Goal: Task Accomplishment & Management: Complete application form

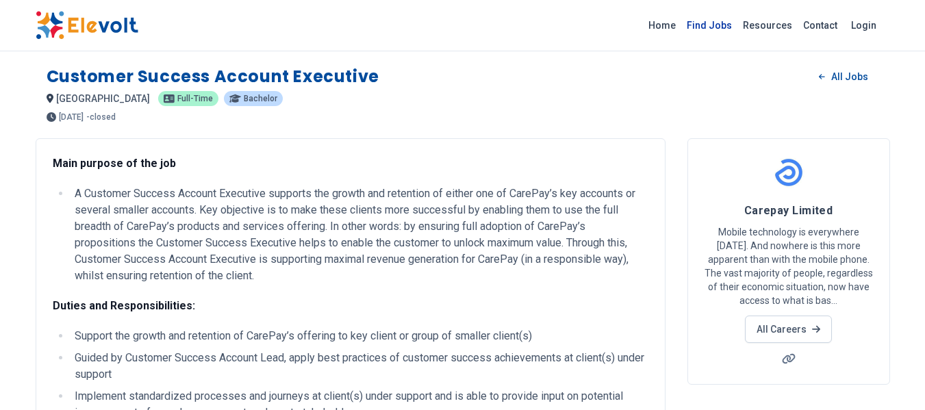
click at [716, 25] on link "Find Jobs" at bounding box center [709, 25] width 56 height 22
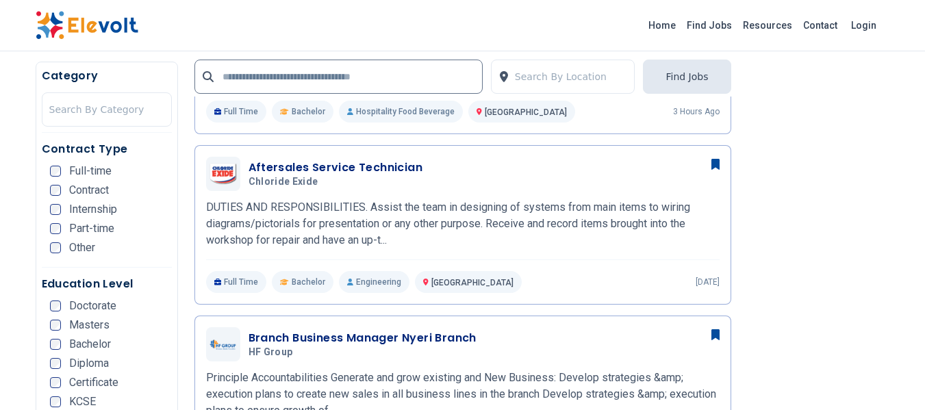
scroll to position [823, 0]
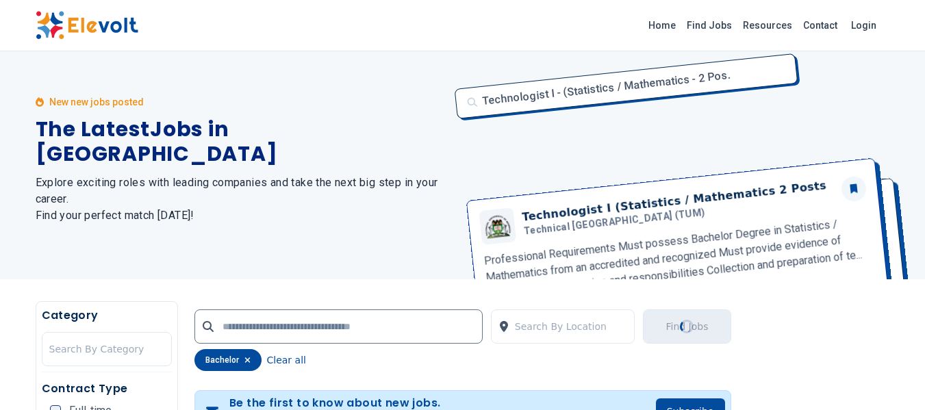
scroll to position [0, 0]
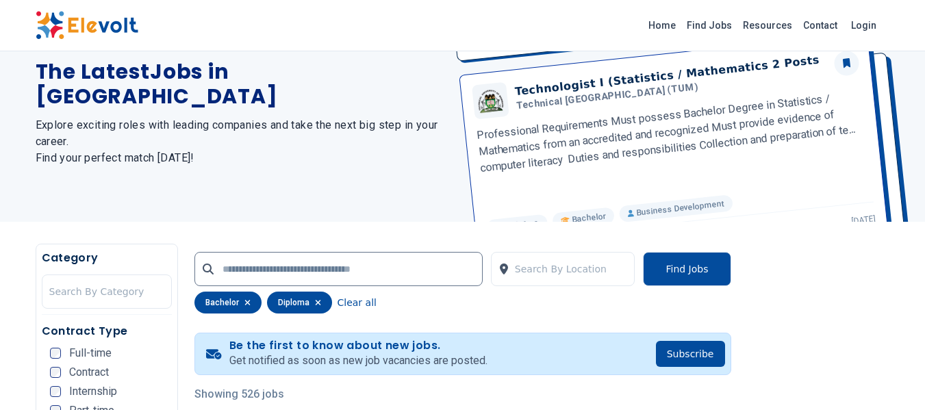
scroll to position [142, 0]
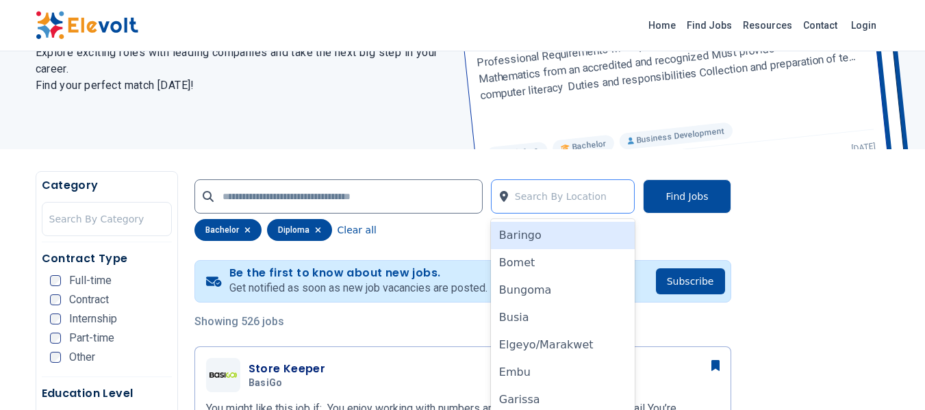
click at [559, 197] on div at bounding box center [571, 196] width 113 height 27
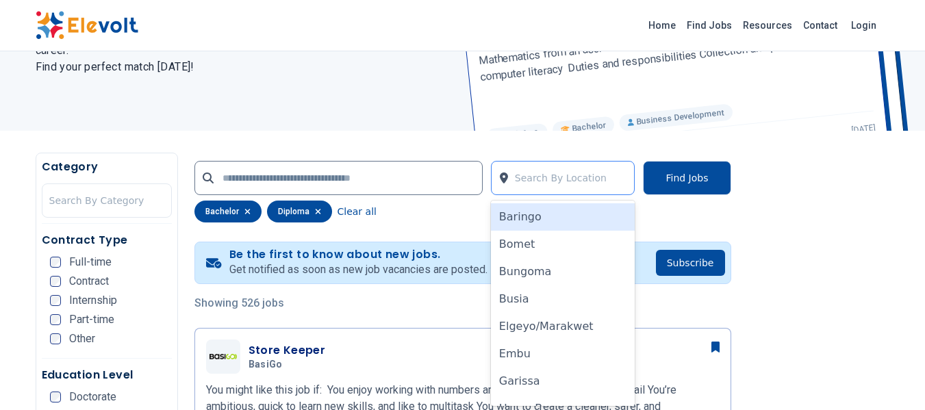
scroll to position [162, 0]
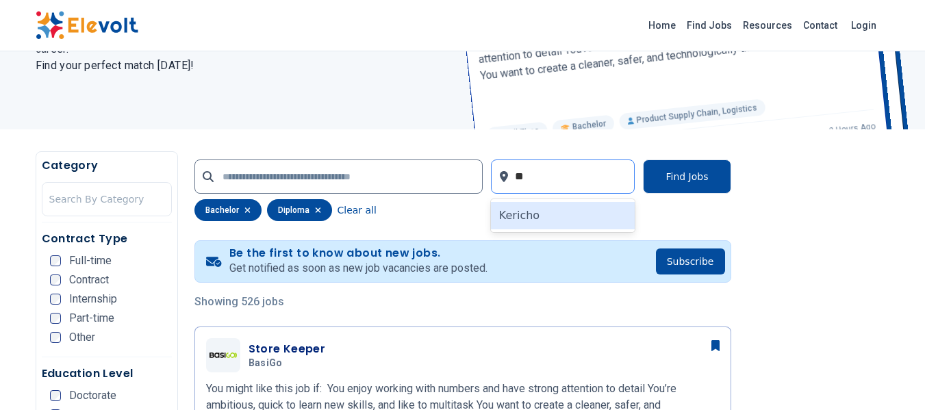
type input "*"
type input "**"
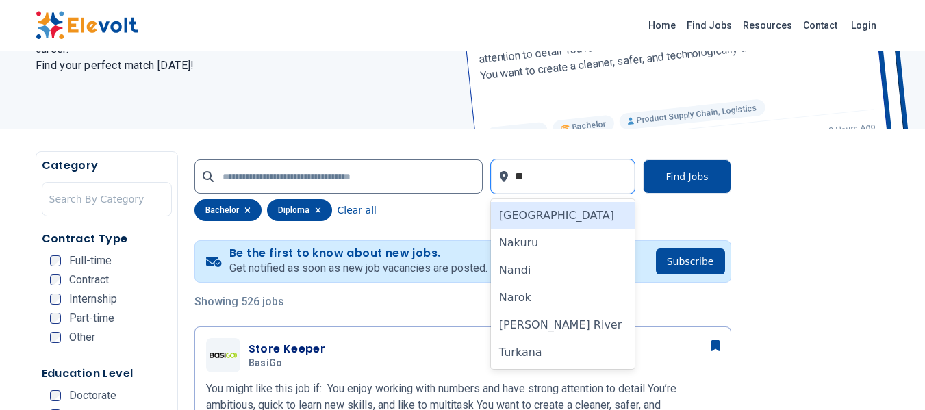
click at [557, 209] on div "Nairobi" at bounding box center [563, 215] width 144 height 27
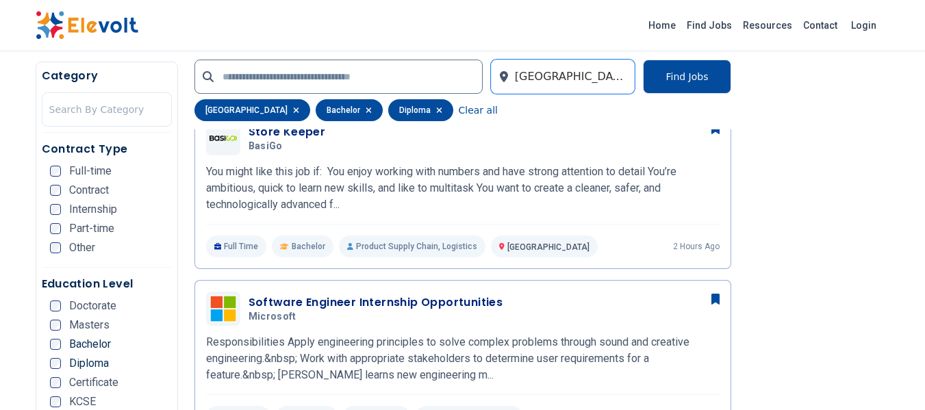
scroll to position [414, 0]
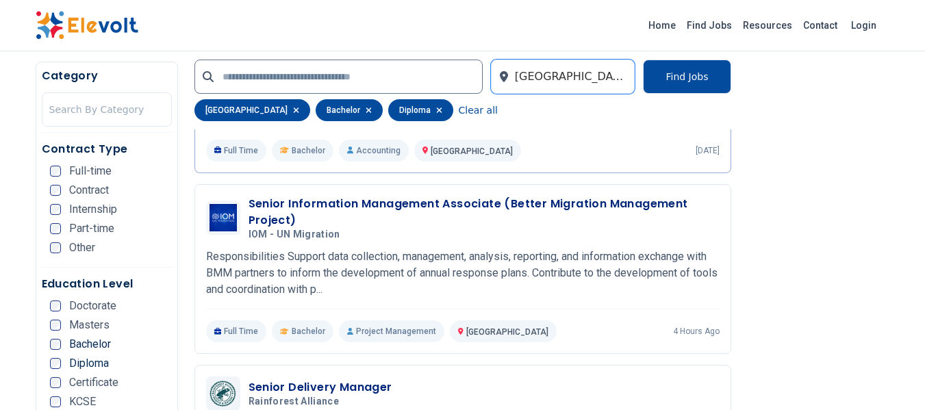
scroll to position [1457, 0]
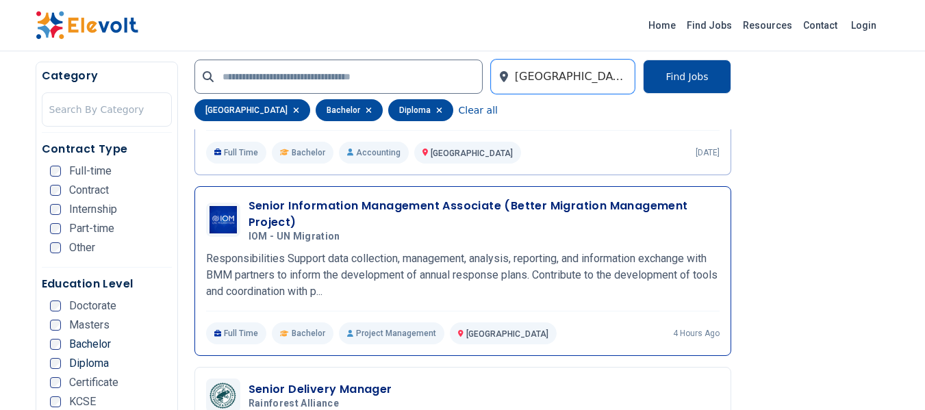
click at [344, 205] on h3 "Senior Information Management Associate (Better Migration Management Project)" at bounding box center [484, 214] width 471 height 33
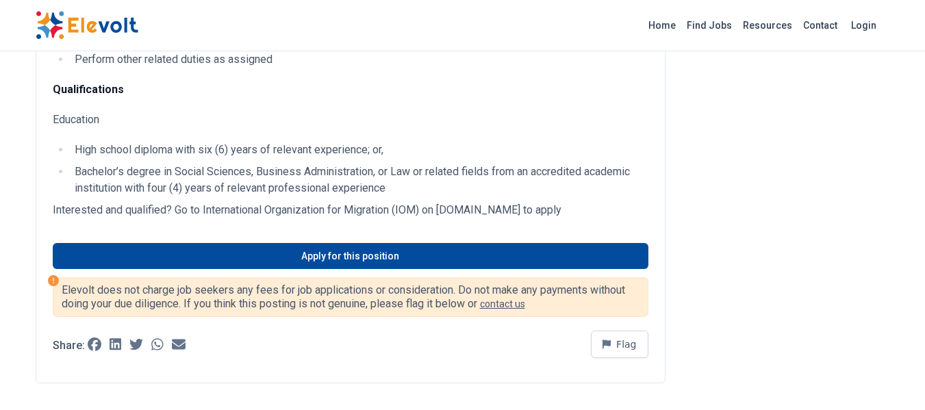
scroll to position [479, 0]
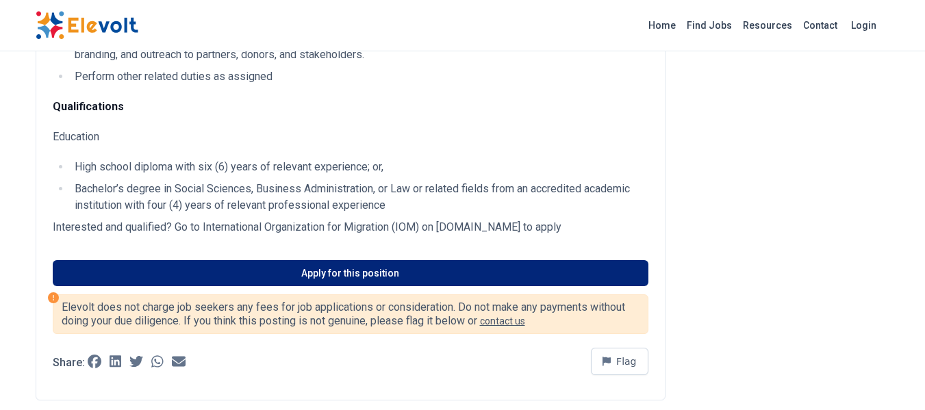
click at [382, 286] on link "Apply for this position" at bounding box center [351, 273] width 596 height 26
